Goal: Task Accomplishment & Management: Manage account settings

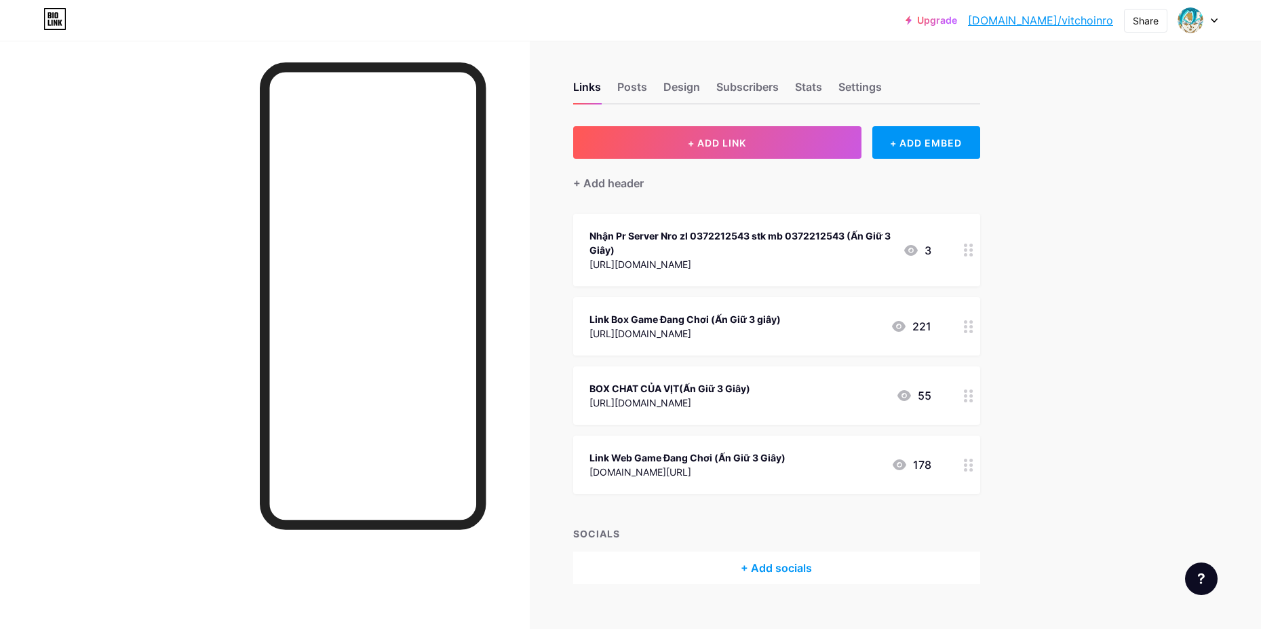
click at [966, 469] on div at bounding box center [968, 464] width 23 height 58
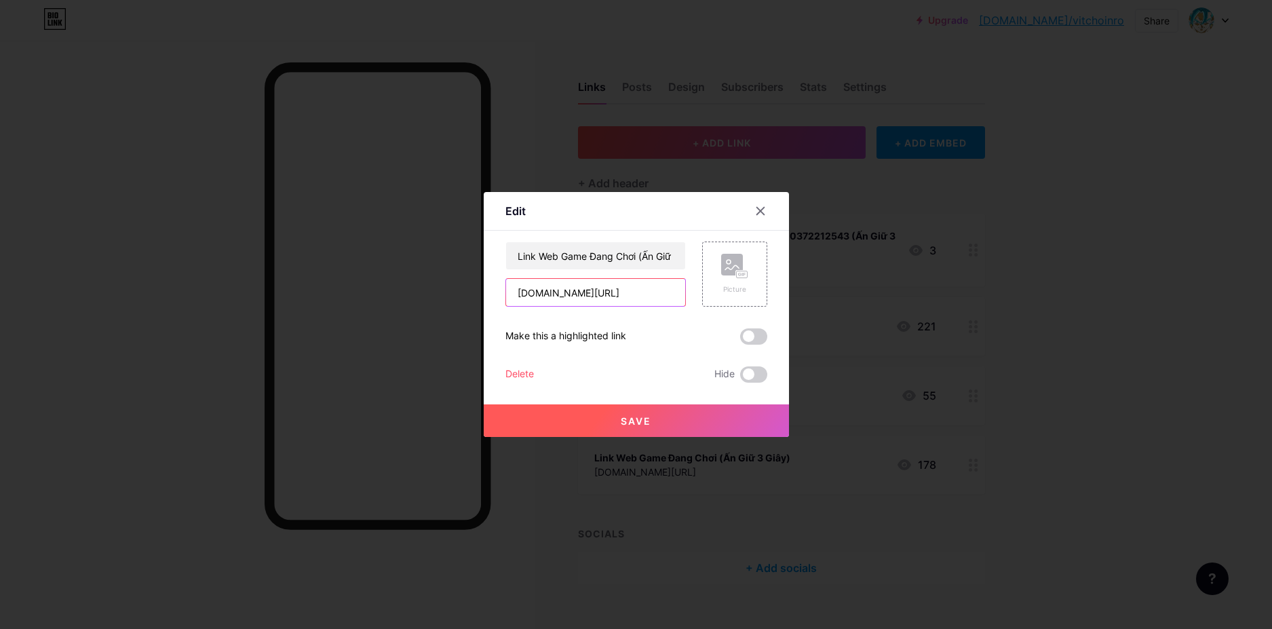
click at [640, 297] on input "[DOMAIN_NAME][URL]" at bounding box center [595, 292] width 179 height 27
paste input "[URL][DOMAIN_NAME]"
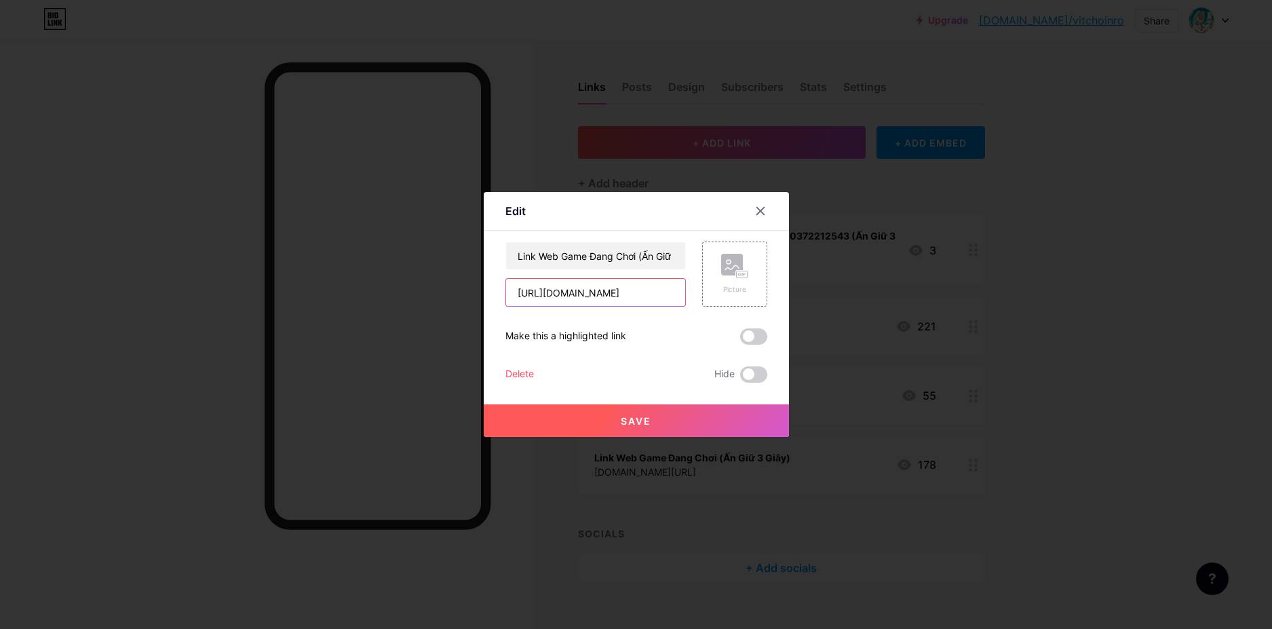
type input "[URL][DOMAIN_NAME]"
click at [620, 432] on button "Save" at bounding box center [636, 420] width 305 height 33
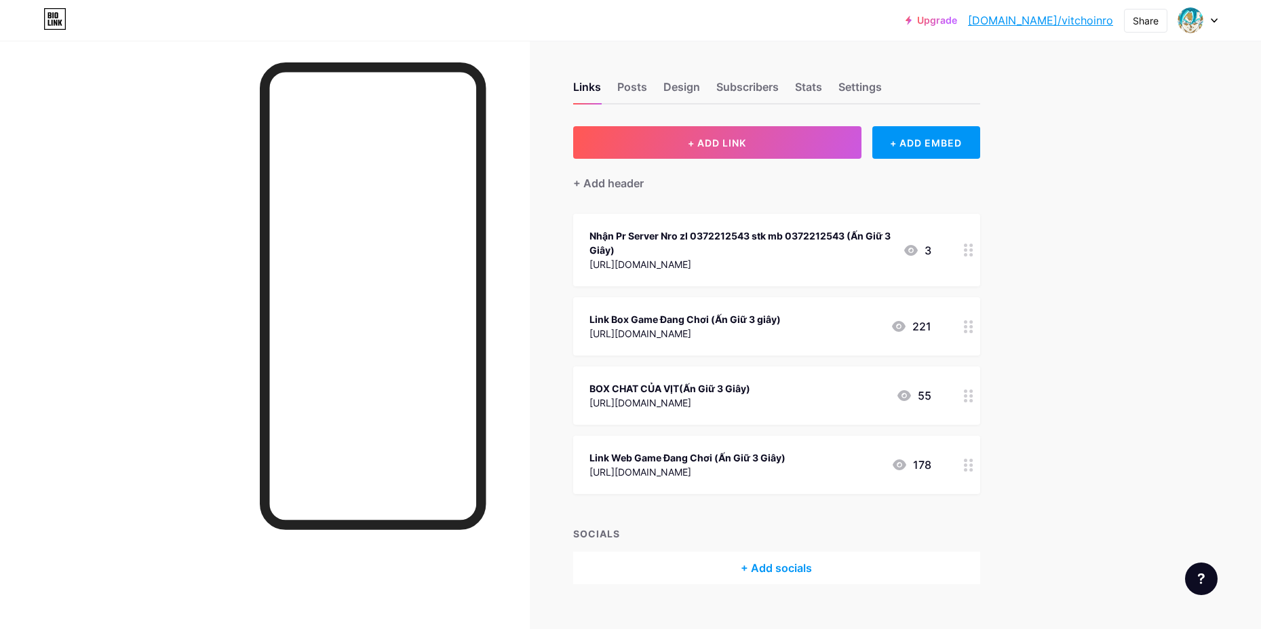
click at [977, 334] on div at bounding box center [968, 326] width 23 height 58
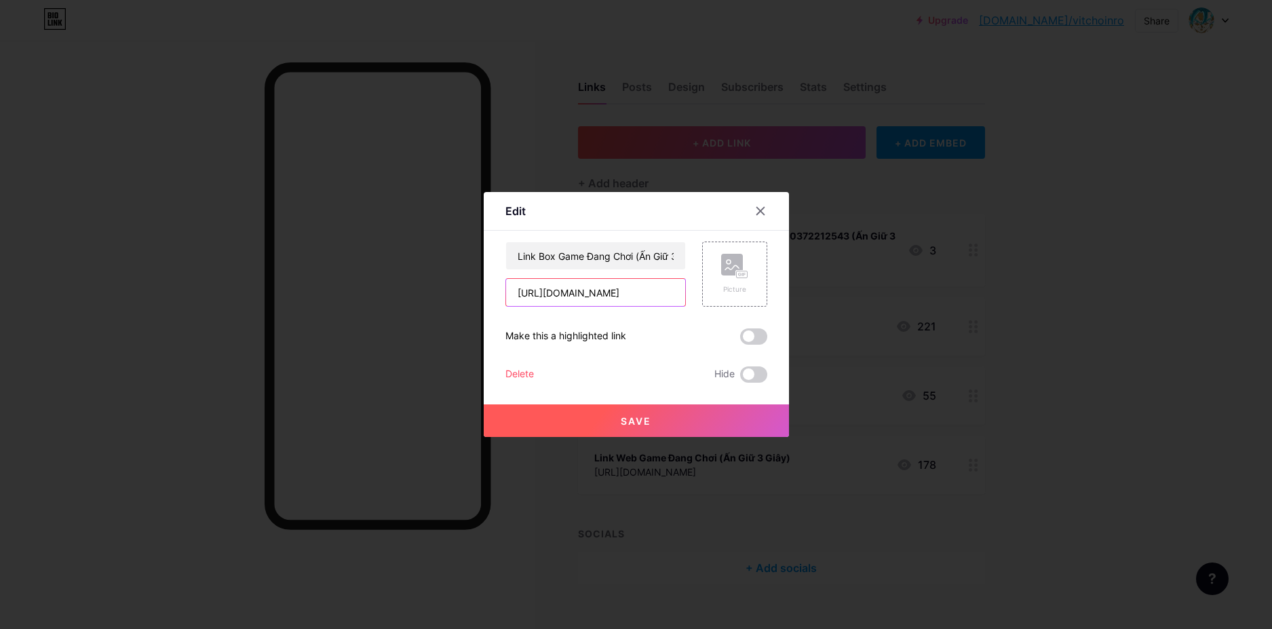
click at [554, 290] on input "[URL][DOMAIN_NAME]" at bounding box center [595, 292] width 179 height 27
paste input "[URL][DOMAIN_NAME]"
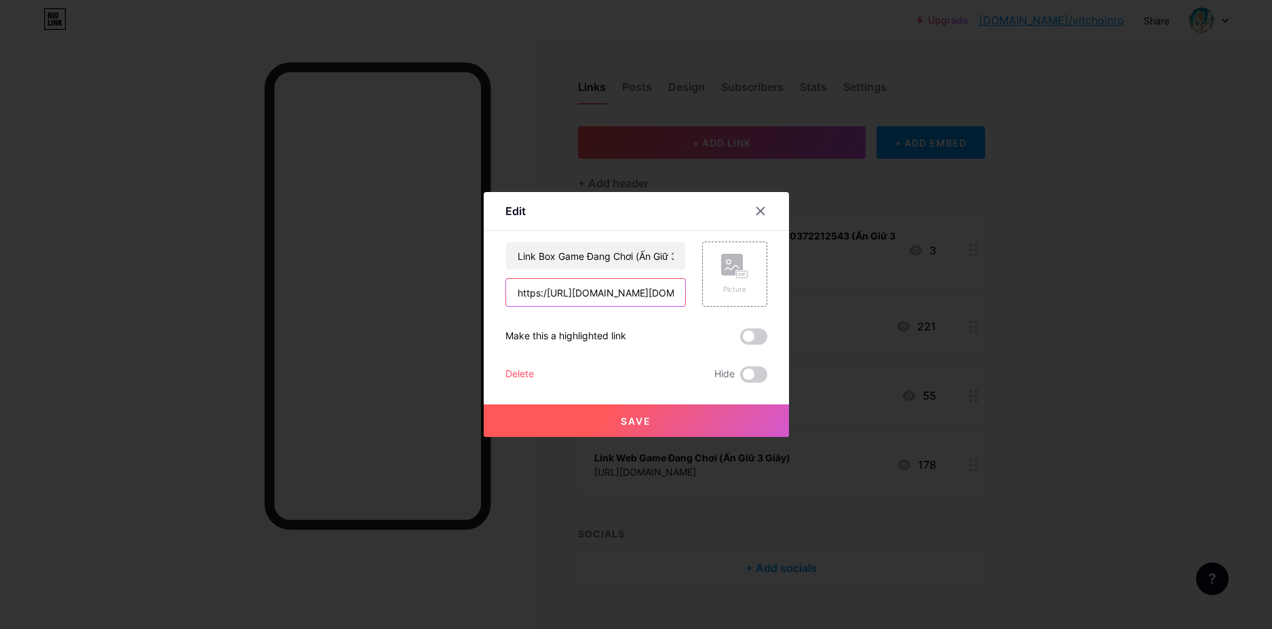
type input "https:/[URL][DOMAIN_NAME][DOMAIN_NAME]"
click at [705, 427] on button "Save" at bounding box center [636, 420] width 305 height 33
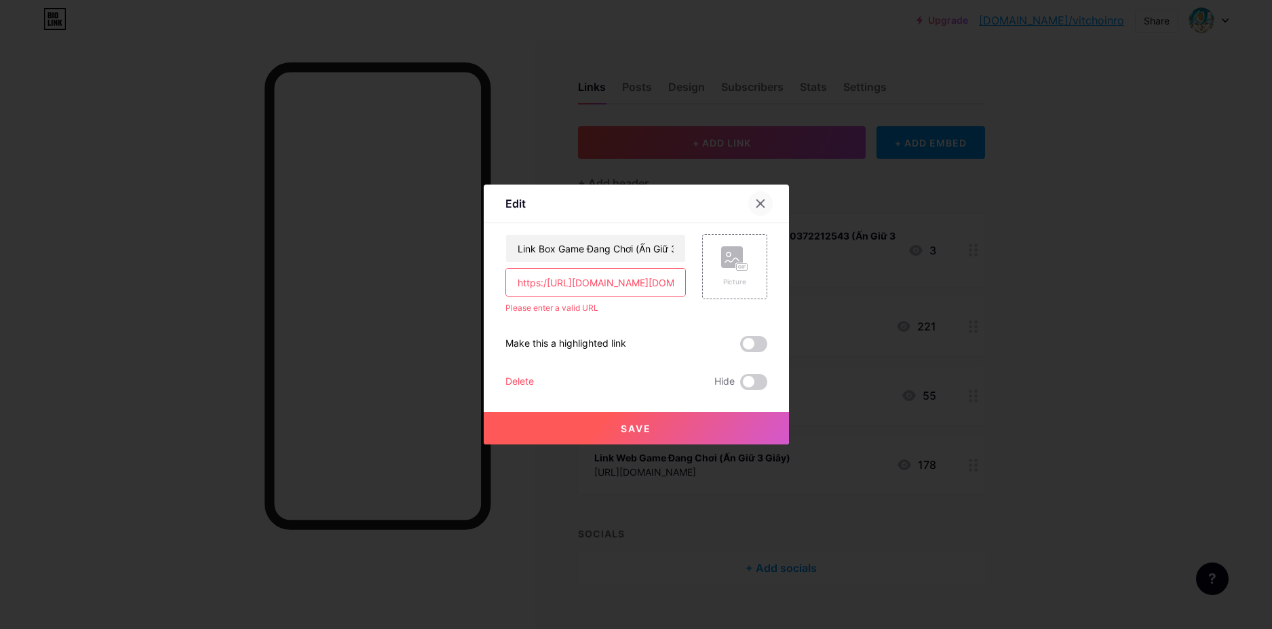
click at [765, 194] on div at bounding box center [760, 203] width 24 height 24
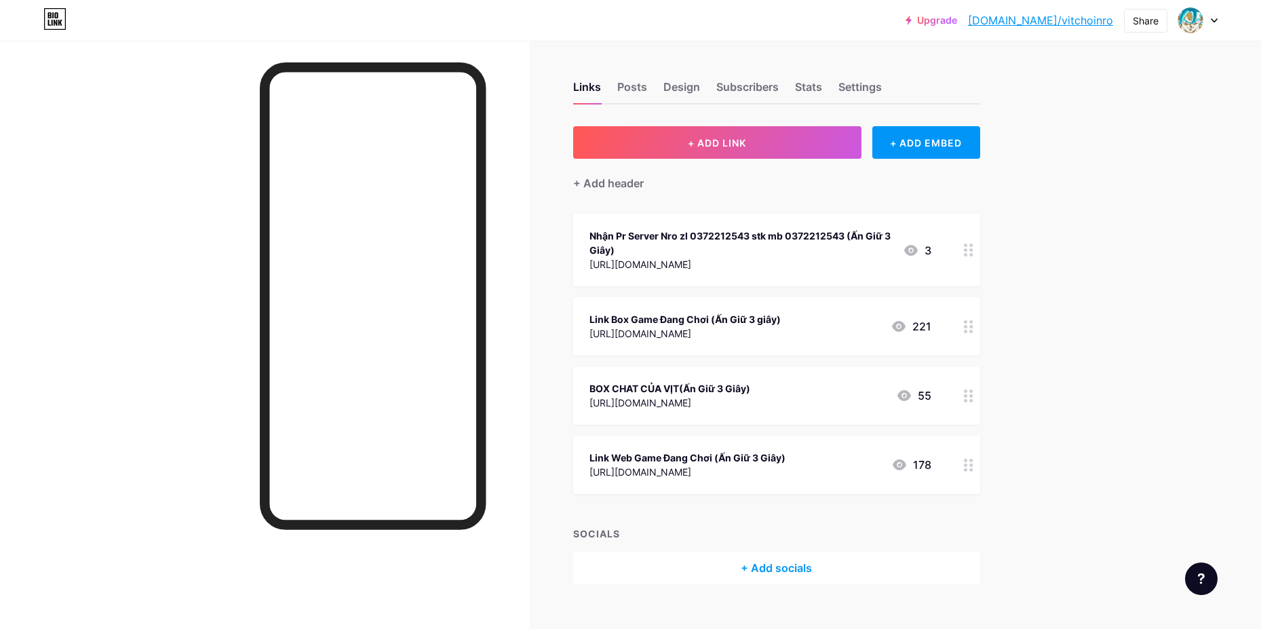
click at [966, 336] on div at bounding box center [968, 326] width 23 height 58
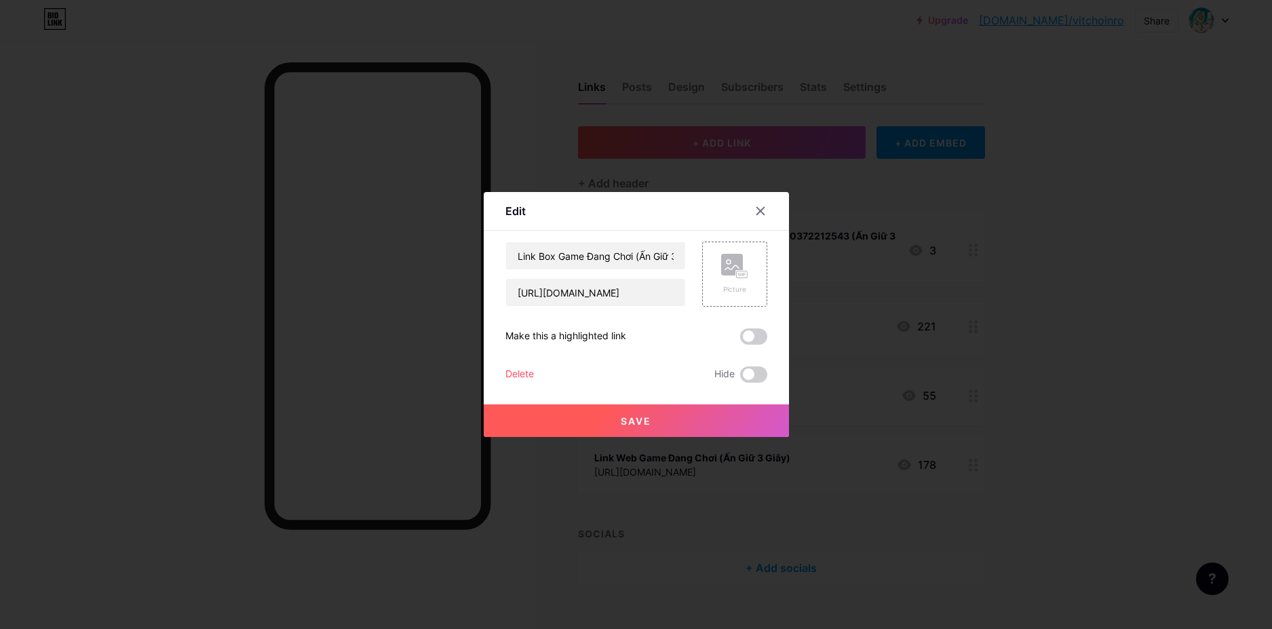
click at [671, 306] on div "[URL][DOMAIN_NAME]" at bounding box center [595, 292] width 180 height 28
click at [670, 303] on input "[URL][DOMAIN_NAME]" at bounding box center [595, 292] width 179 height 27
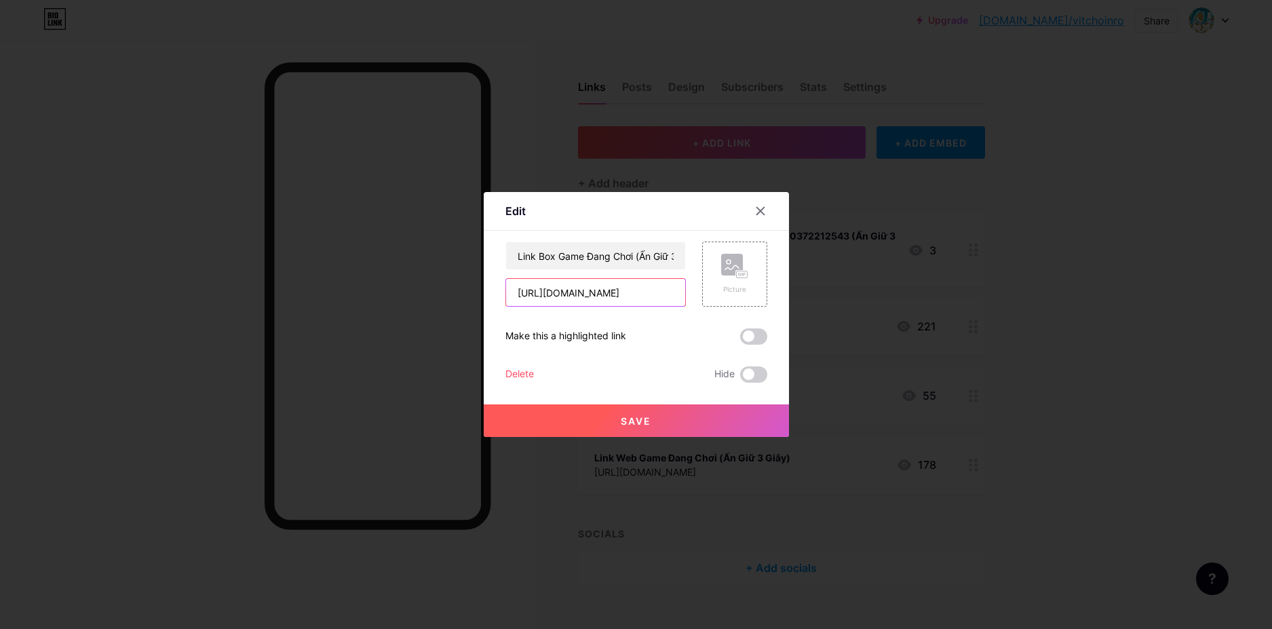
click at [670, 303] on input "[URL][DOMAIN_NAME]" at bounding box center [595, 292] width 179 height 27
paste input "[URL][DOMAIN_NAME]"
type input "[URL][DOMAIN_NAME]"
click at [648, 433] on button "Save" at bounding box center [636, 420] width 305 height 33
